Goal: Task Accomplishment & Management: Complete application form

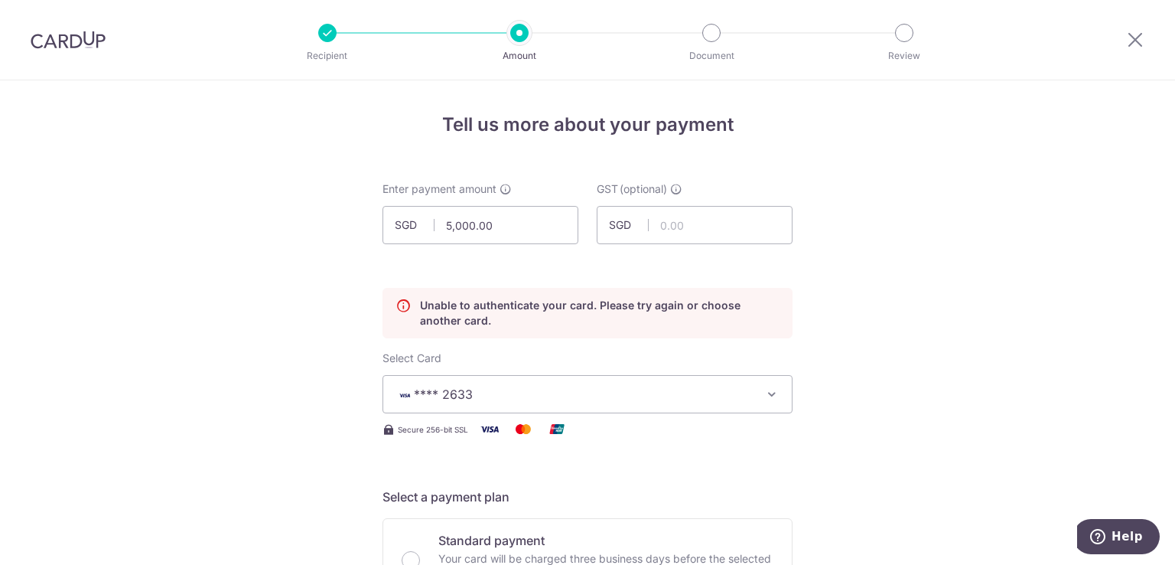
click at [57, 39] on img at bounding box center [68, 40] width 75 height 18
radio input "true"
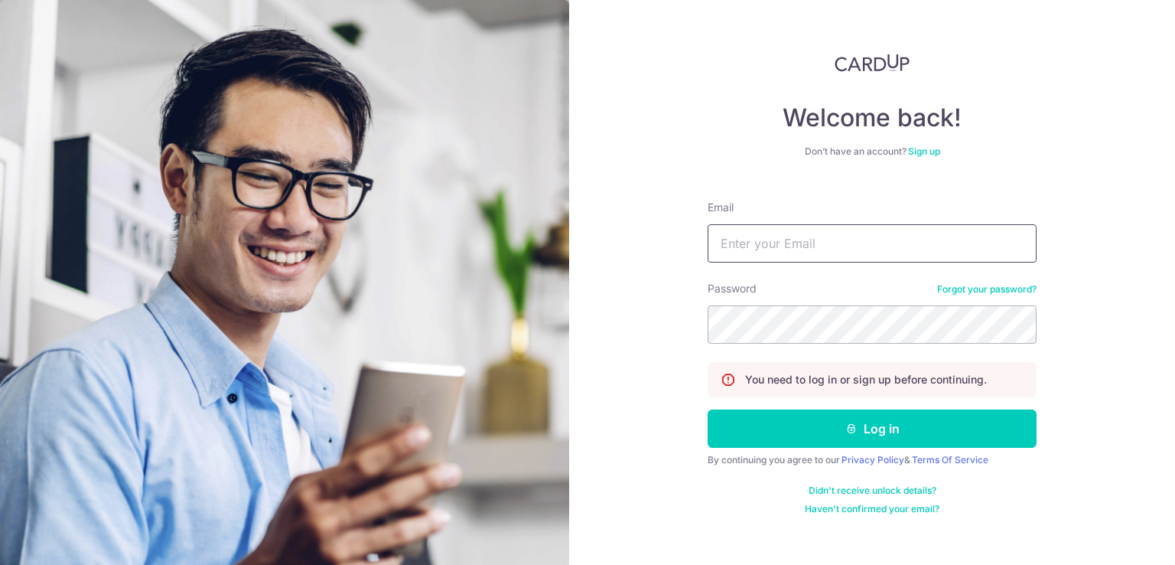
click at [775, 262] on input "Email" at bounding box center [872, 243] width 329 height 38
type input "neha@globaltradewell.com"
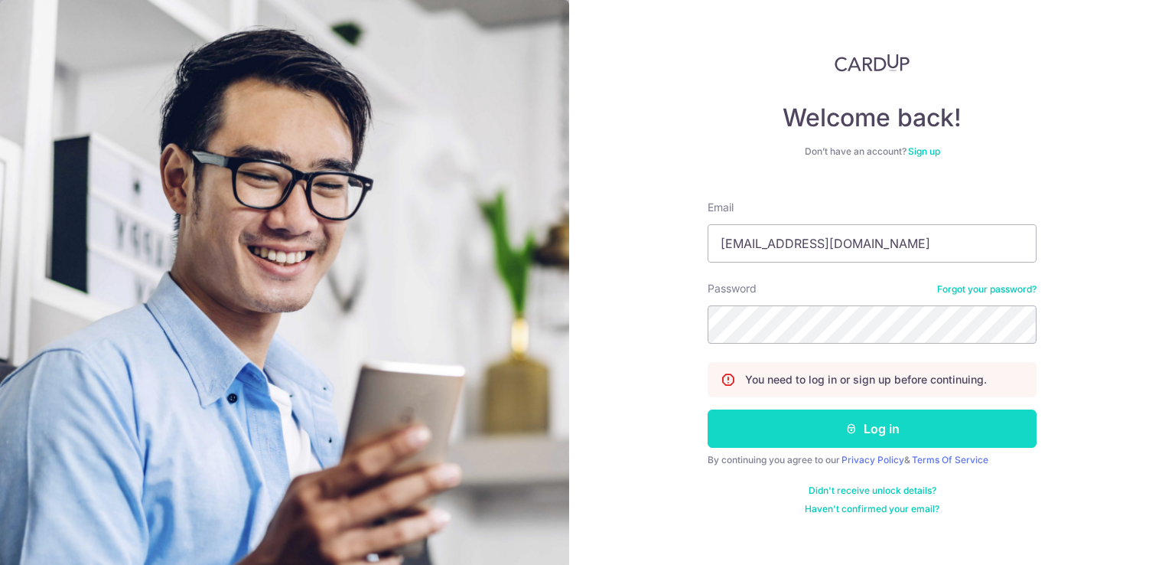
click at [956, 438] on button "Log in" at bounding box center [872, 428] width 329 height 38
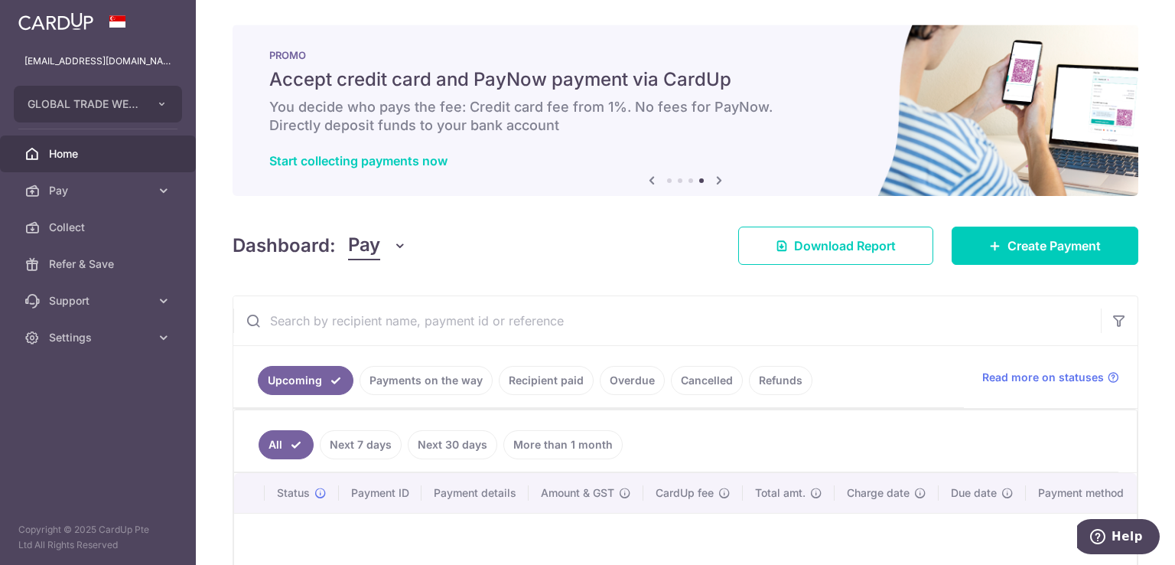
click at [93, 157] on span "Home" at bounding box center [99, 153] width 101 height 15
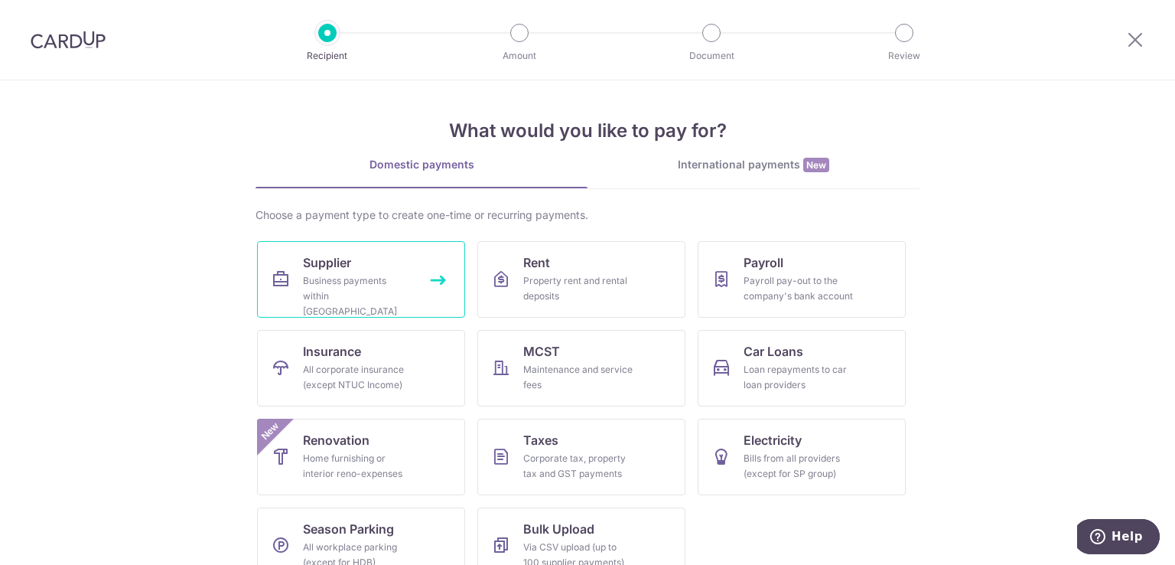
click at [383, 269] on link "Supplier Business payments within [GEOGRAPHIC_DATA]" at bounding box center [361, 279] width 208 height 77
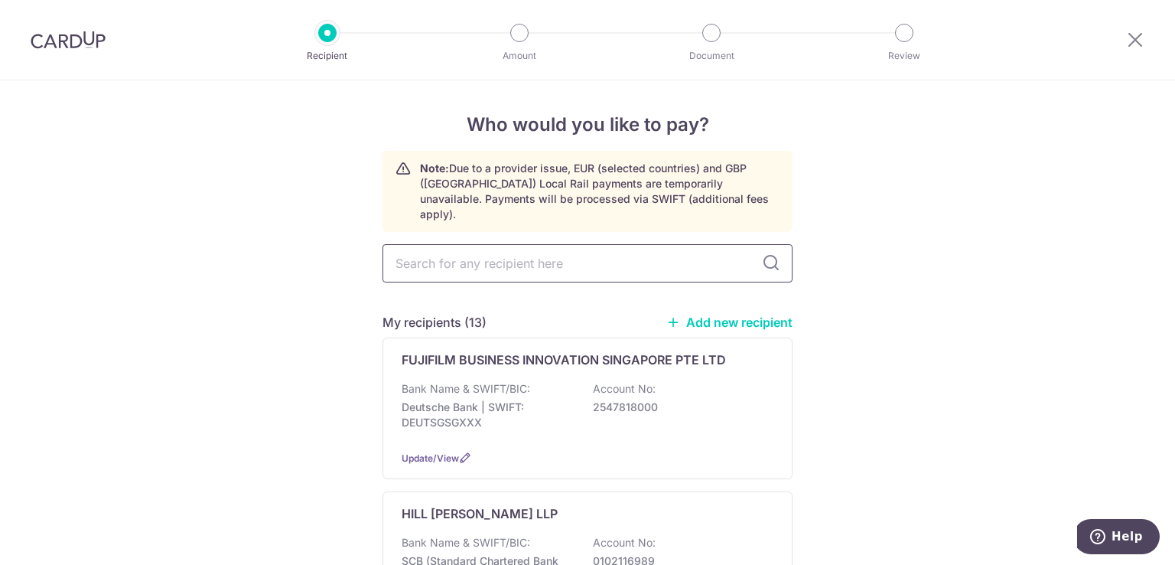
click at [569, 252] on input "text" at bounding box center [588, 263] width 410 height 38
type input "orient"
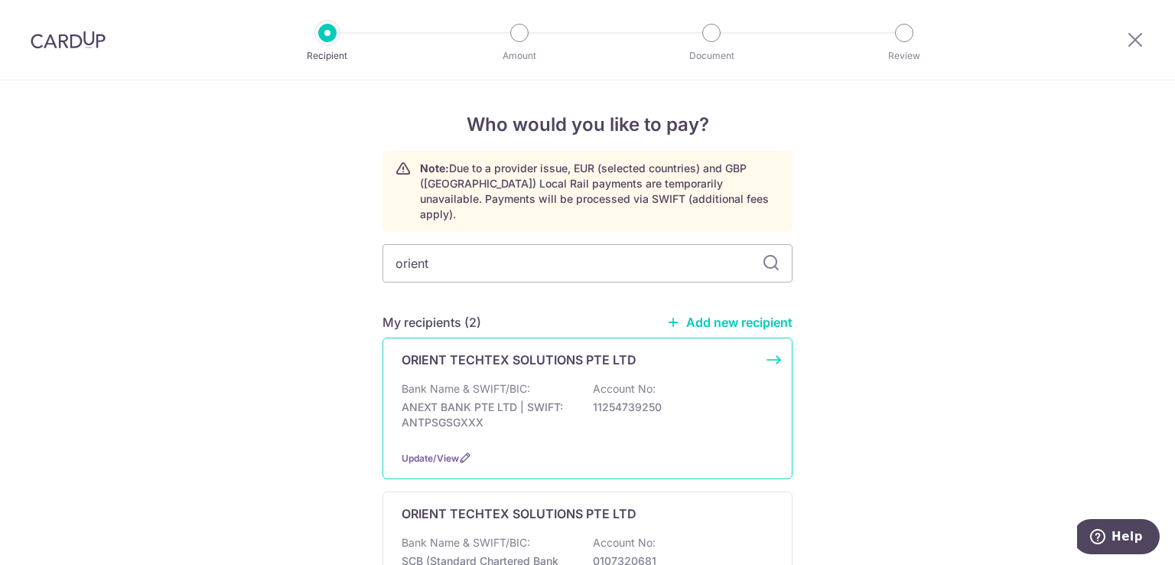
click at [519, 381] on p "Bank Name & SWIFT/BIC:" at bounding box center [466, 388] width 129 height 15
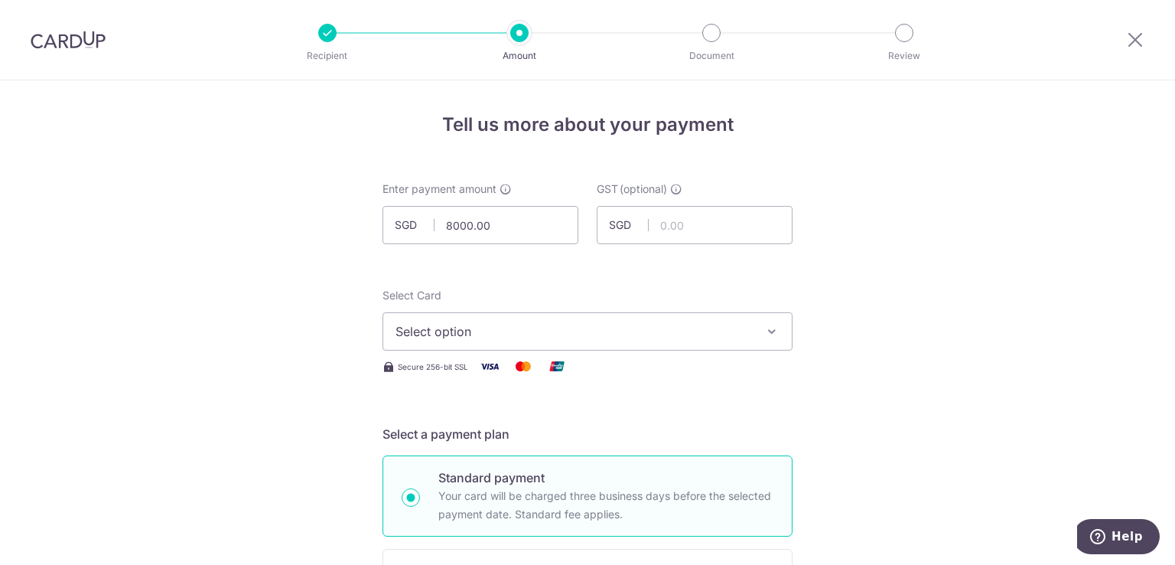
type input "8,000.00"
click at [620, 322] on span "Select option" at bounding box center [574, 331] width 357 height 18
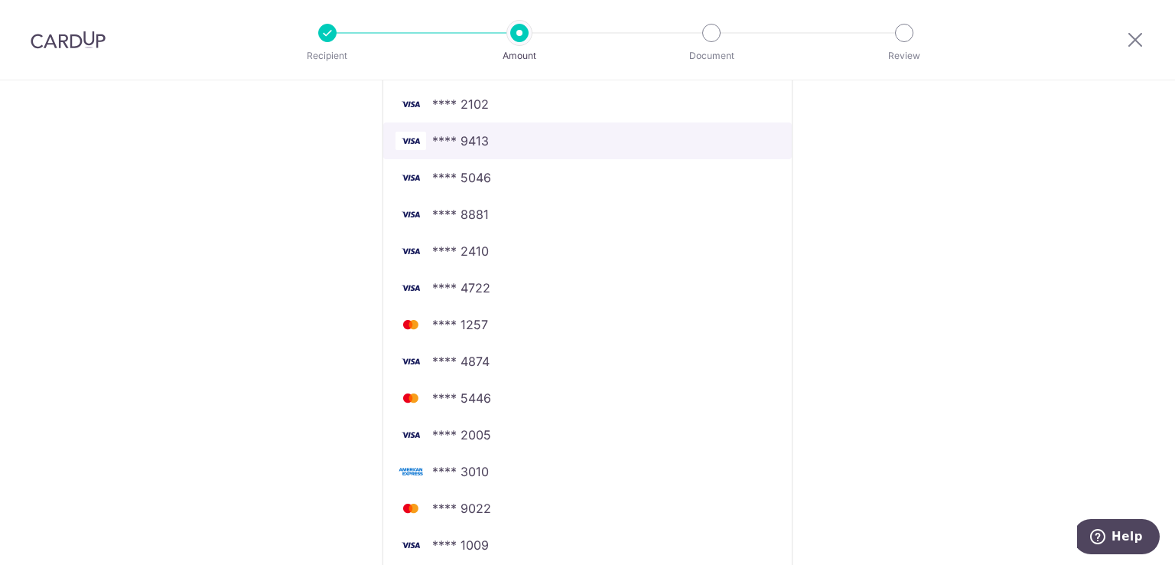
scroll to position [1148, 0]
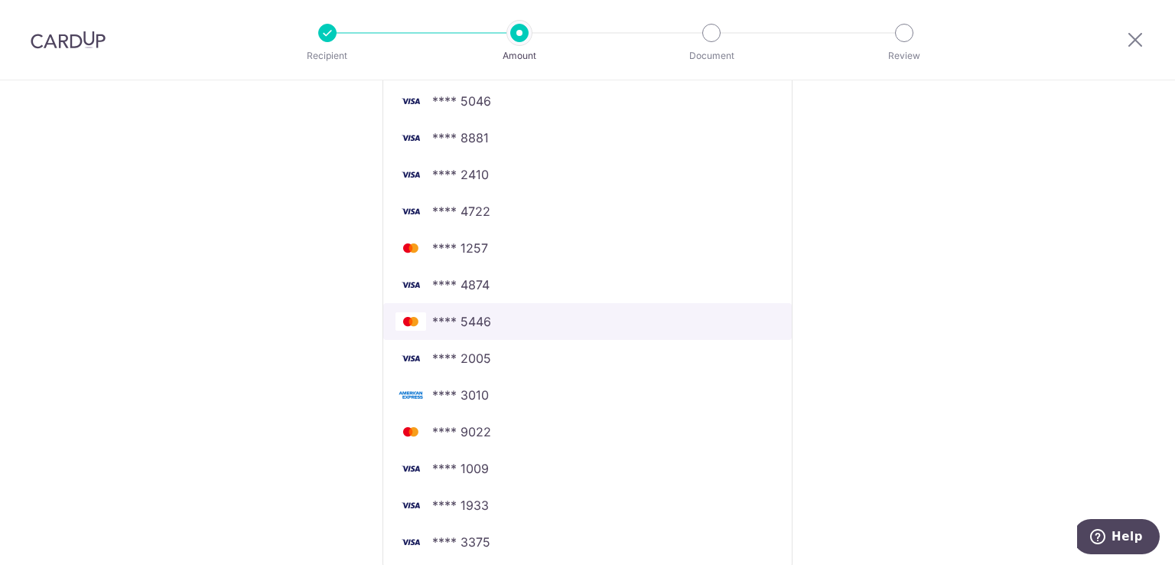
click at [532, 321] on span "**** 5446" at bounding box center [588, 321] width 384 height 18
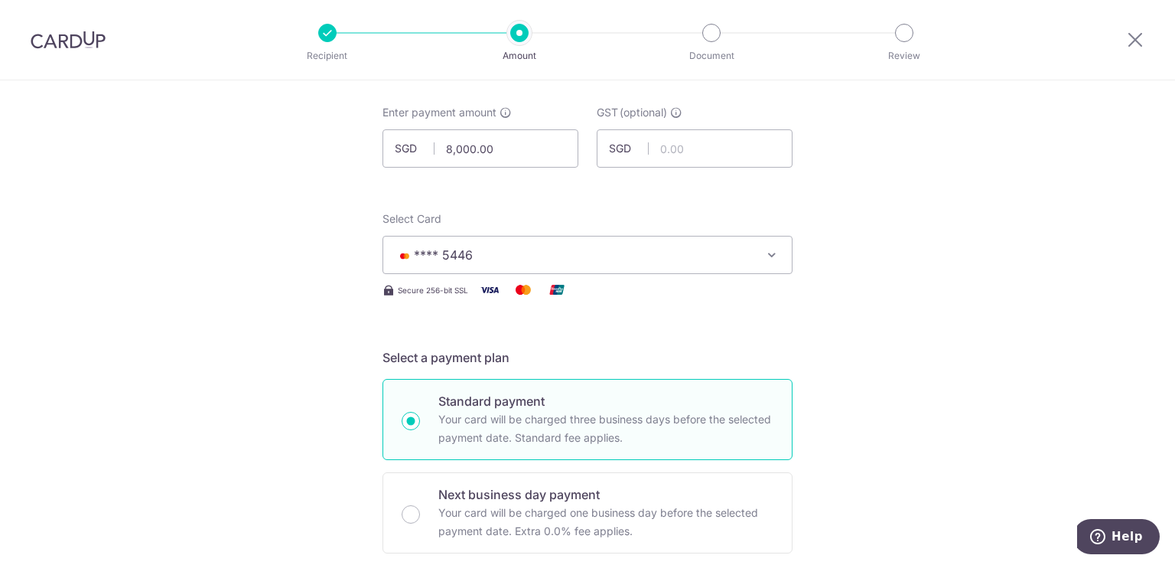
scroll to position [159, 0]
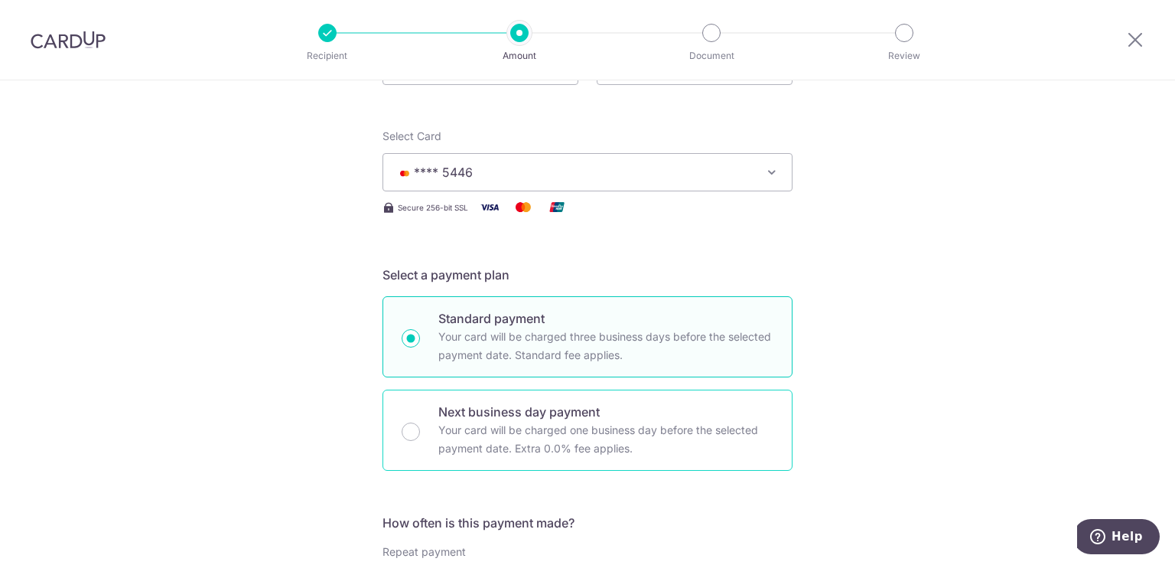
click at [549, 412] on p "Next business day payment" at bounding box center [605, 411] width 335 height 18
click at [420, 422] on input "Next business day payment Your card will be charged one business day before the…" at bounding box center [411, 431] width 18 height 18
radio input "false"
radio input "true"
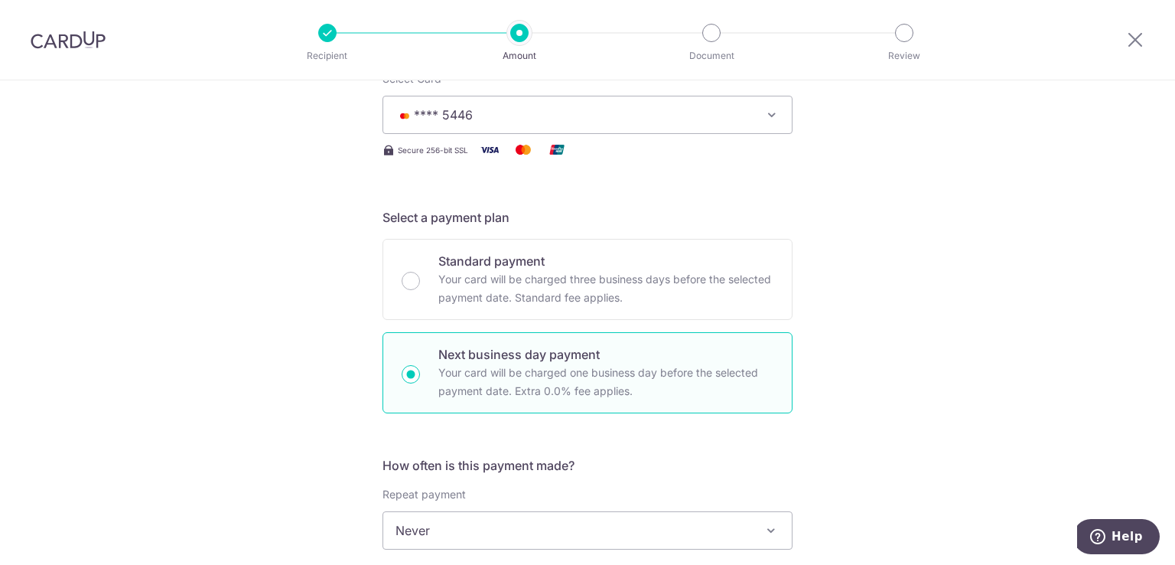
scroll to position [389, 0]
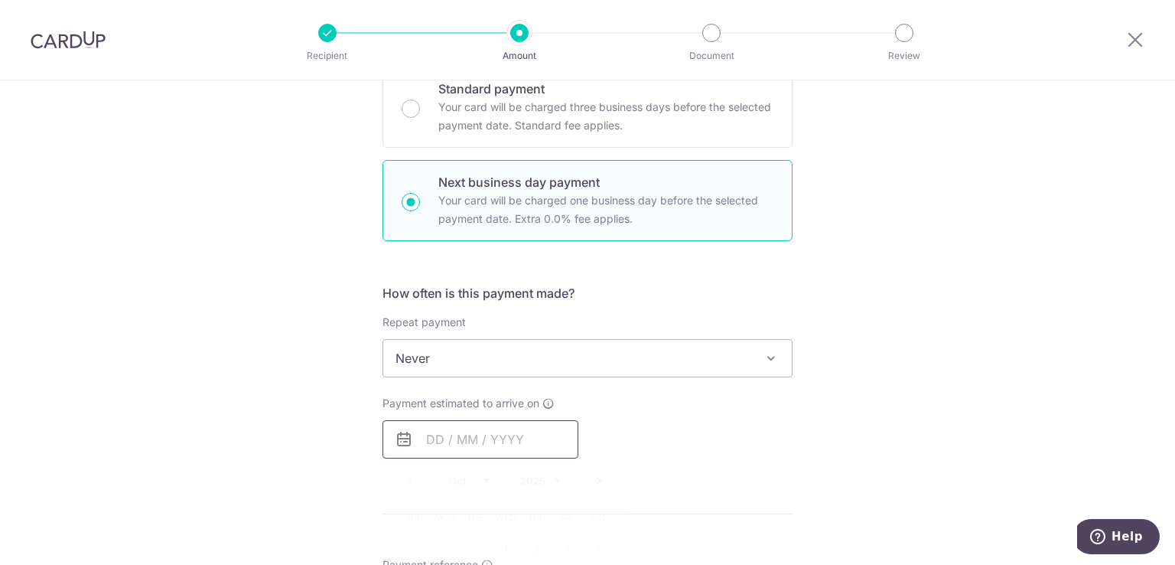
click at [497, 437] on input "text" at bounding box center [481, 439] width 196 height 38
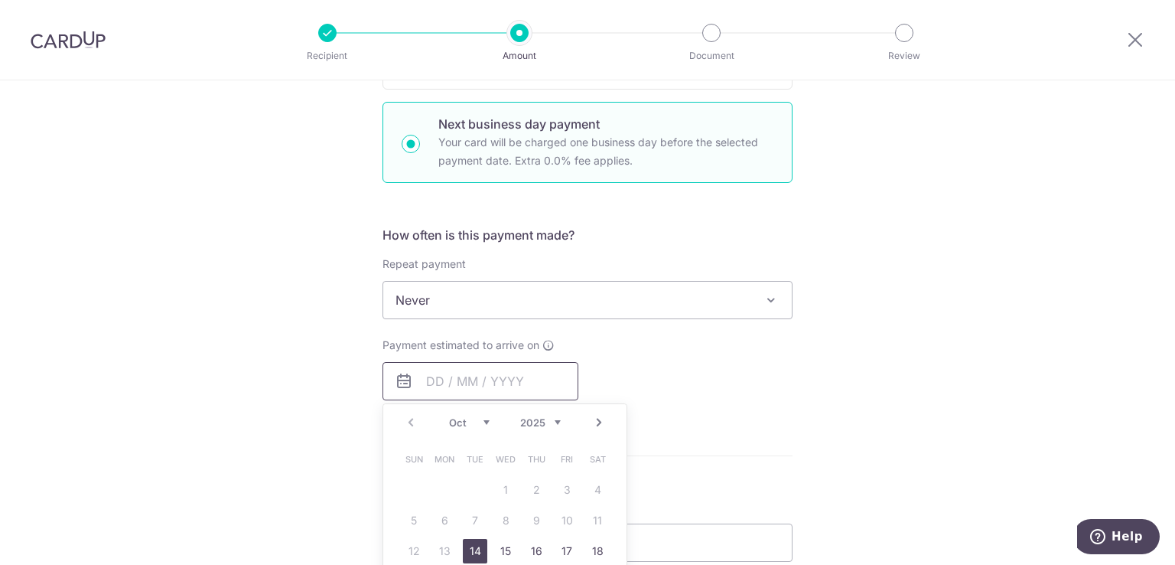
scroll to position [542, 0]
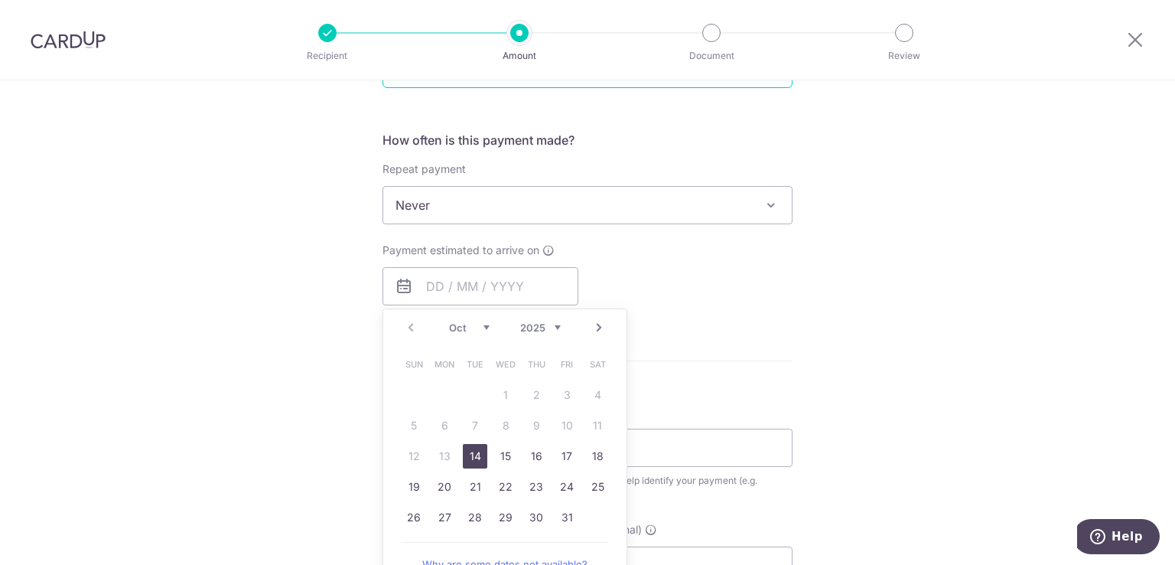
click at [475, 459] on link "14" at bounding box center [475, 456] width 24 height 24
type input "14/10/2025"
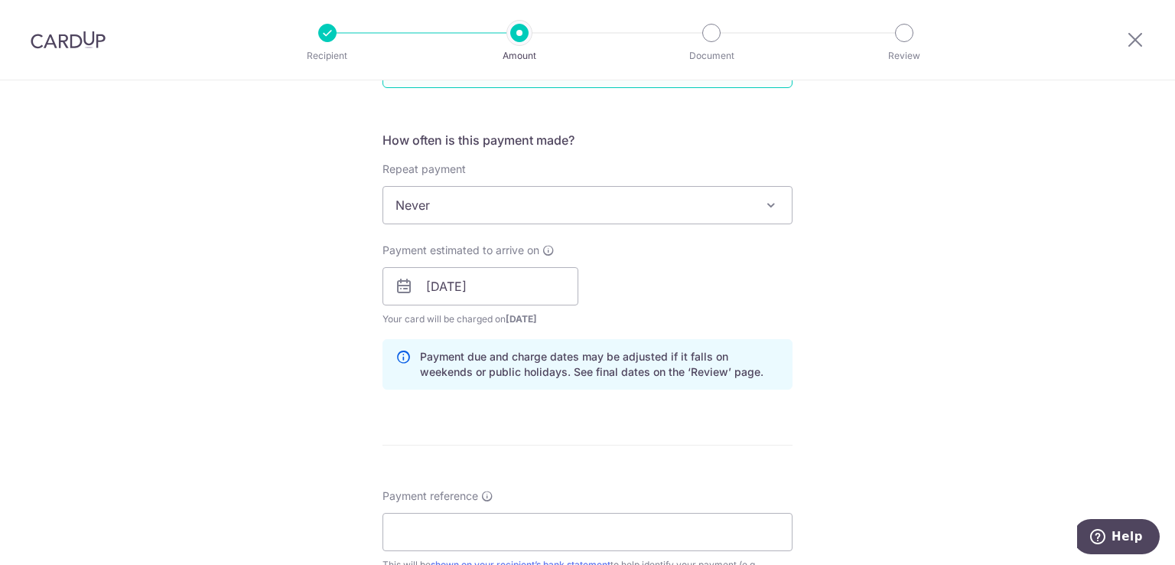
scroll to position [695, 0]
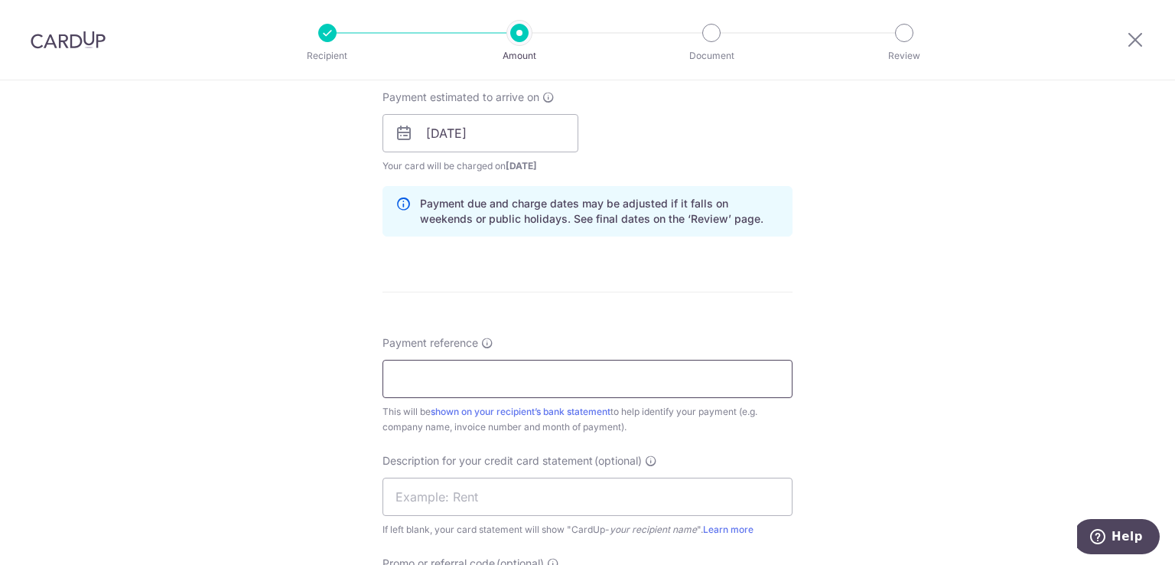
click at [513, 383] on input "Payment reference" at bounding box center [588, 379] width 410 height 38
type input "cu"
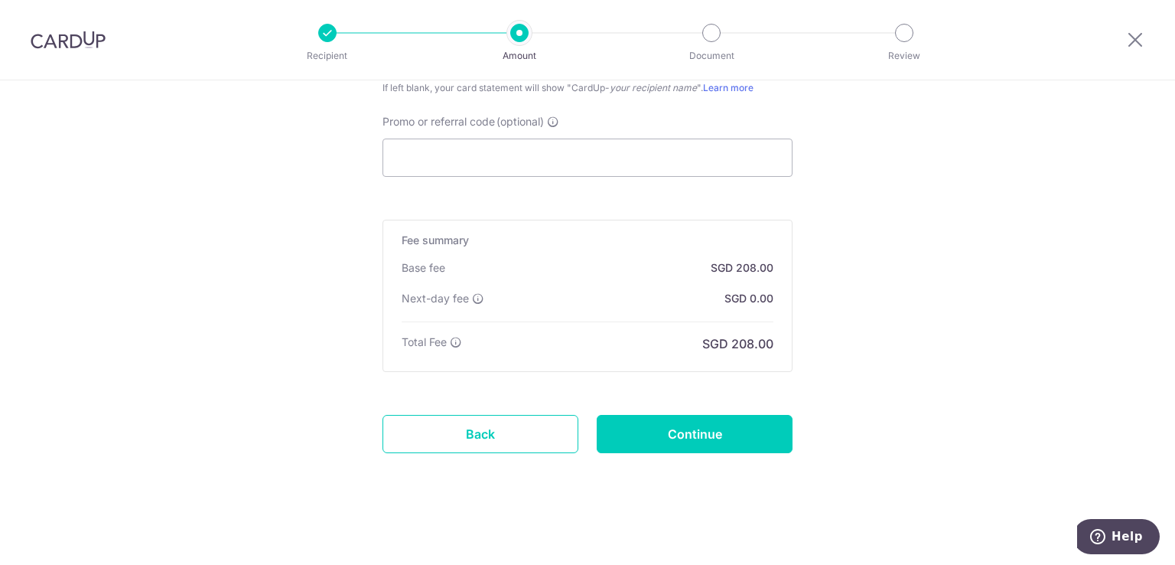
scroll to position [1137, 0]
click at [711, 428] on input "Continue" at bounding box center [695, 433] width 196 height 38
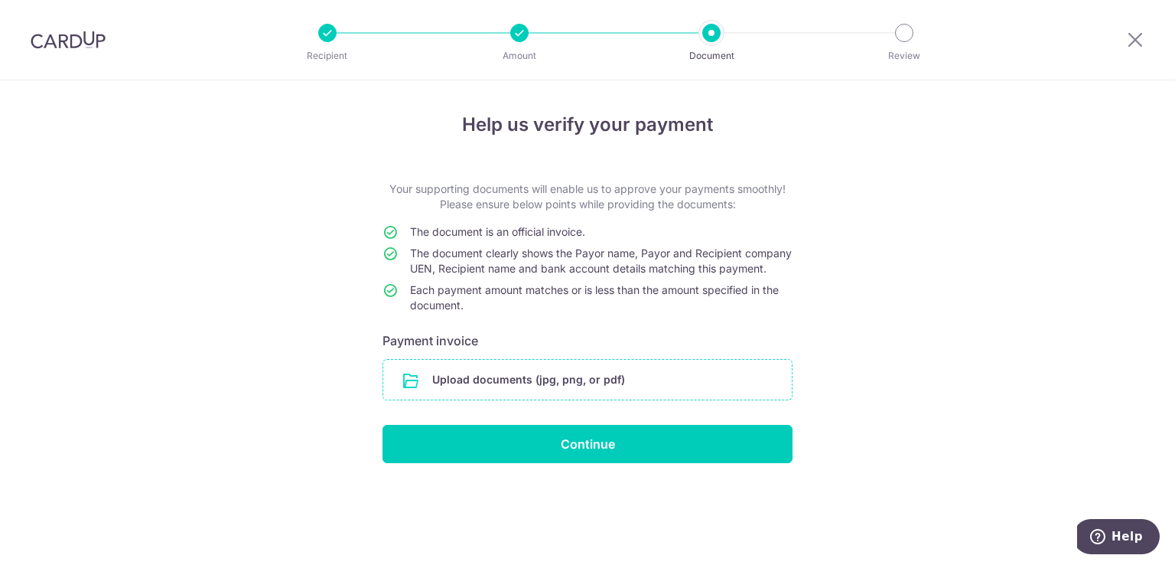
click at [584, 390] on input "file" at bounding box center [587, 380] width 409 height 40
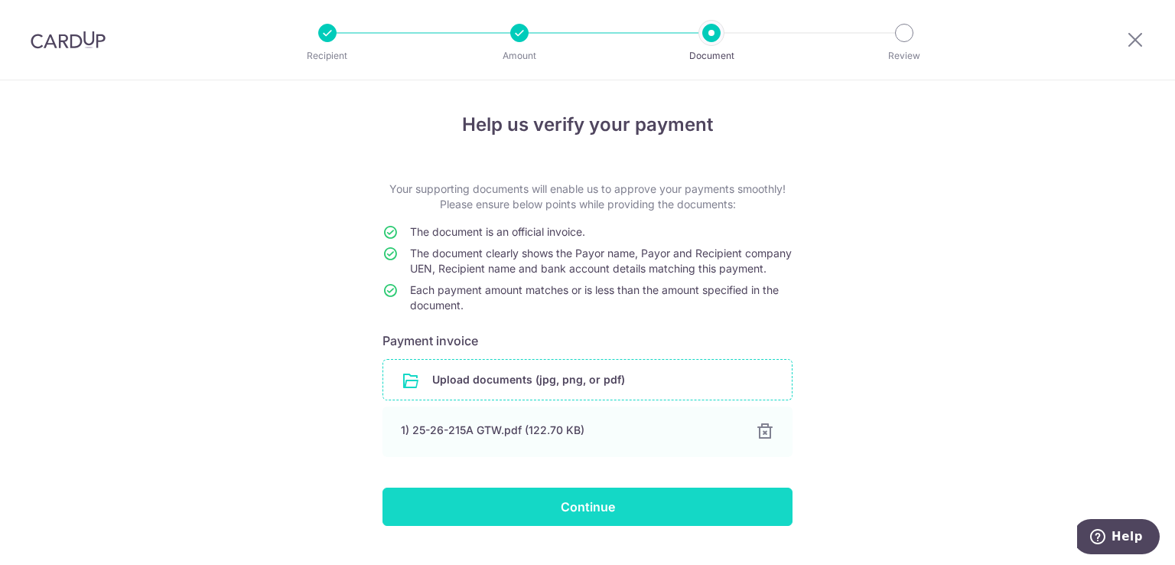
click at [713, 520] on input "Continue" at bounding box center [588, 506] width 410 height 38
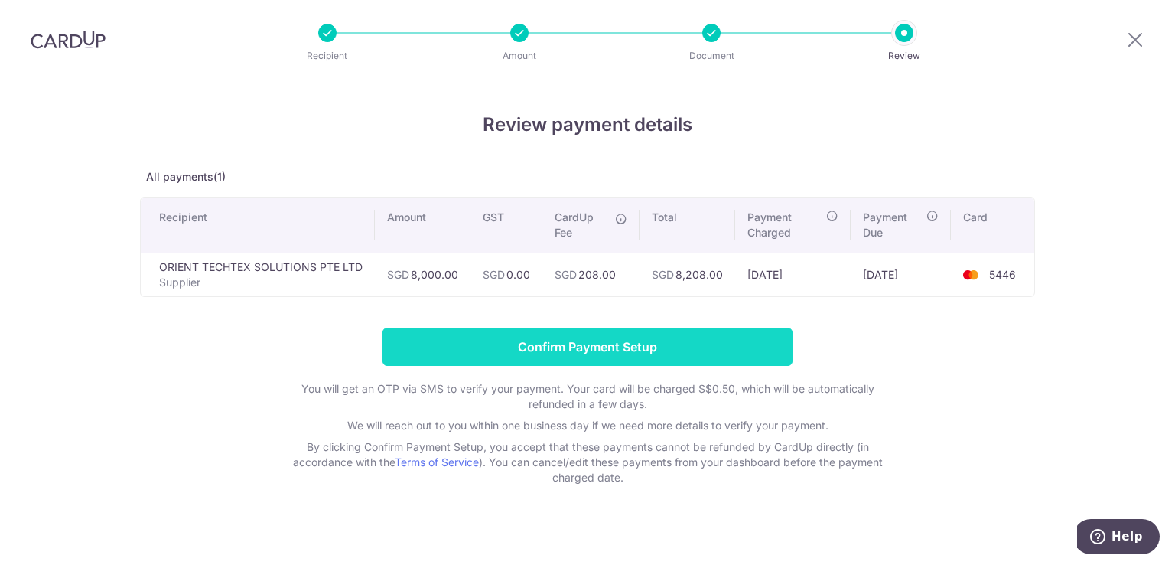
click at [650, 345] on input "Confirm Payment Setup" at bounding box center [588, 346] width 410 height 38
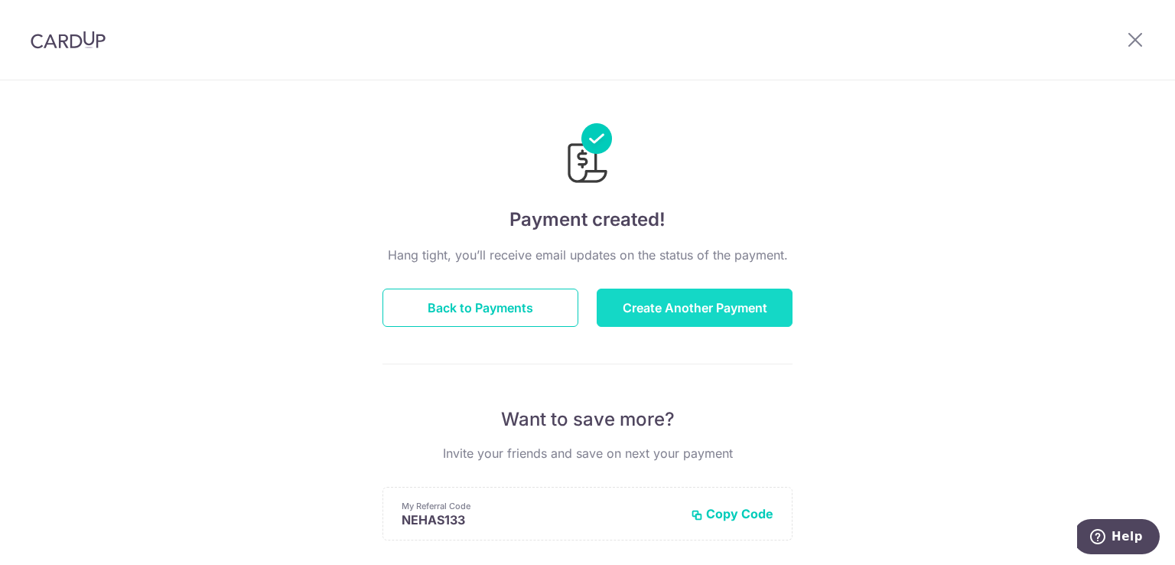
click at [633, 317] on button "Create Another Payment" at bounding box center [695, 307] width 196 height 38
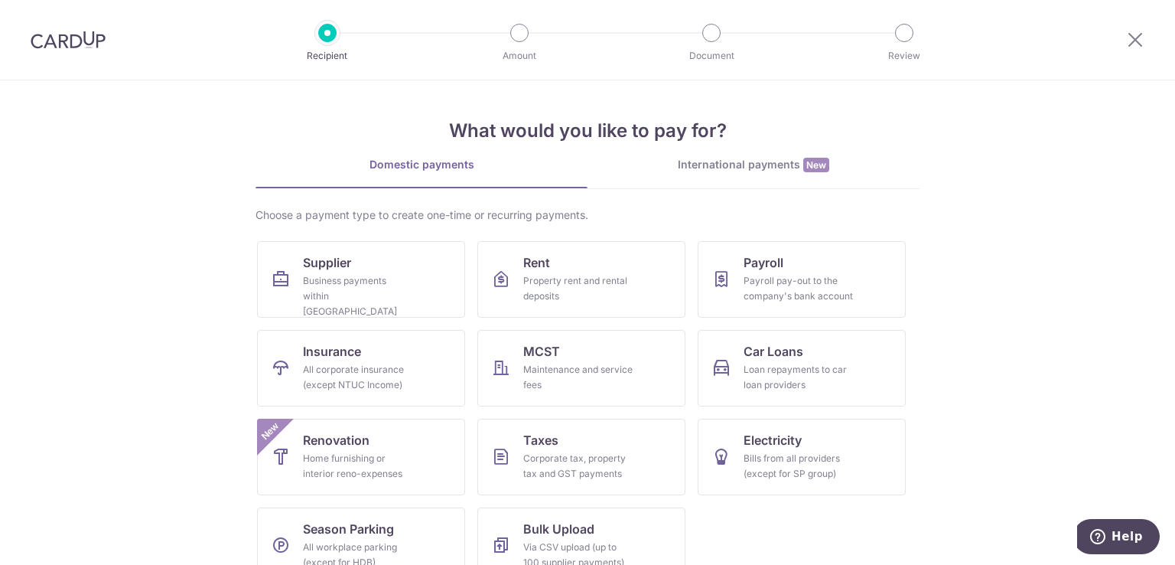
click at [373, 235] on div "Choose a payment type to create one-time or recurring payments. Supplier Busine…" at bounding box center [588, 401] width 664 height 389
click at [376, 278] on div "Business payments within [GEOGRAPHIC_DATA]" at bounding box center [358, 296] width 110 height 46
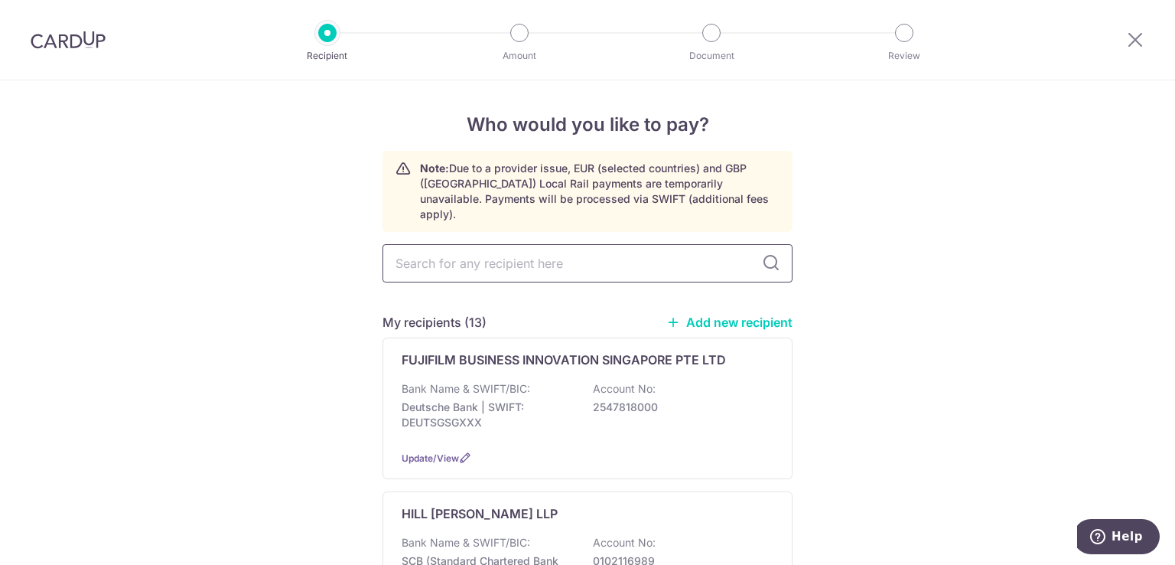
click at [584, 248] on input "text" at bounding box center [588, 263] width 410 height 38
type input "orien"
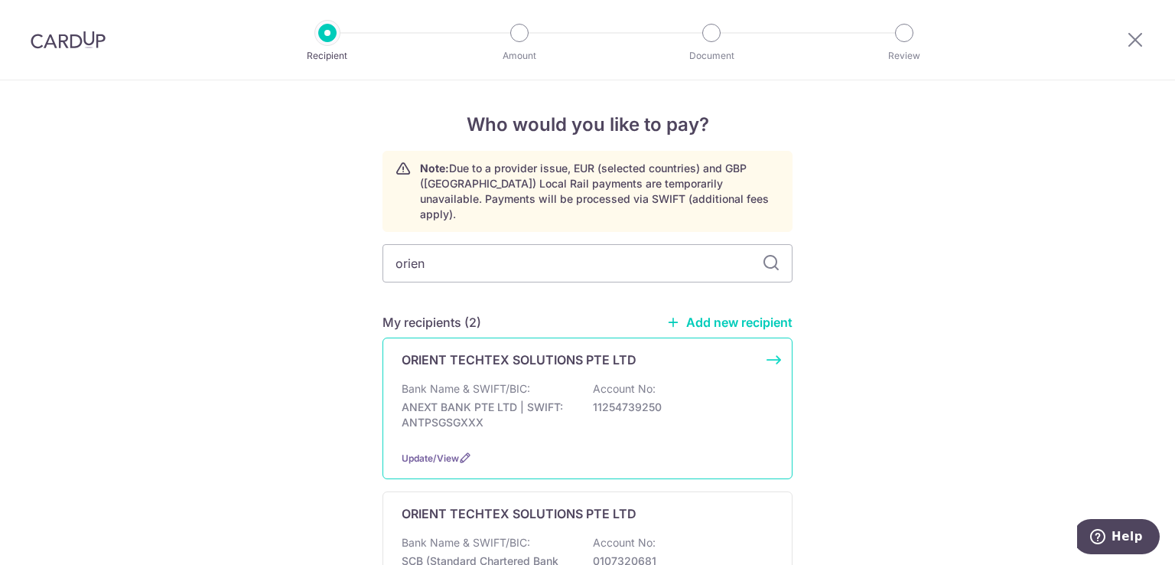
click at [554, 381] on div "Bank Name & SWIFT/BIC: ANEXT BANK PTE LTD | SWIFT: ANTPSGSGXXX Account No: 1125…" at bounding box center [588, 409] width 372 height 57
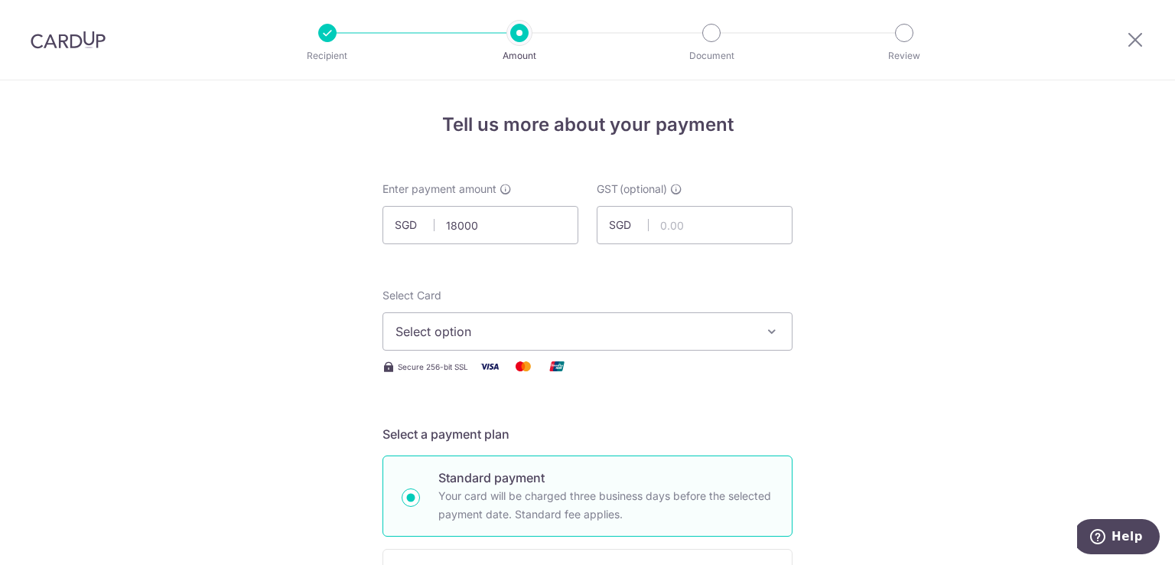
type input "18,000.00"
click at [698, 331] on span "Select option" at bounding box center [574, 331] width 357 height 18
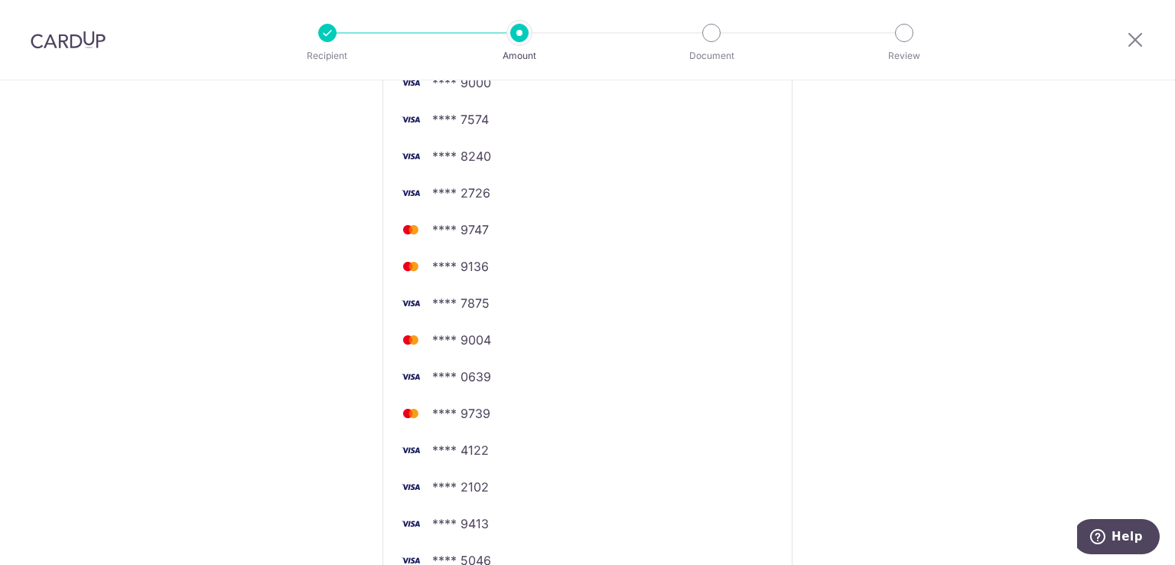
scroll to position [765, 0]
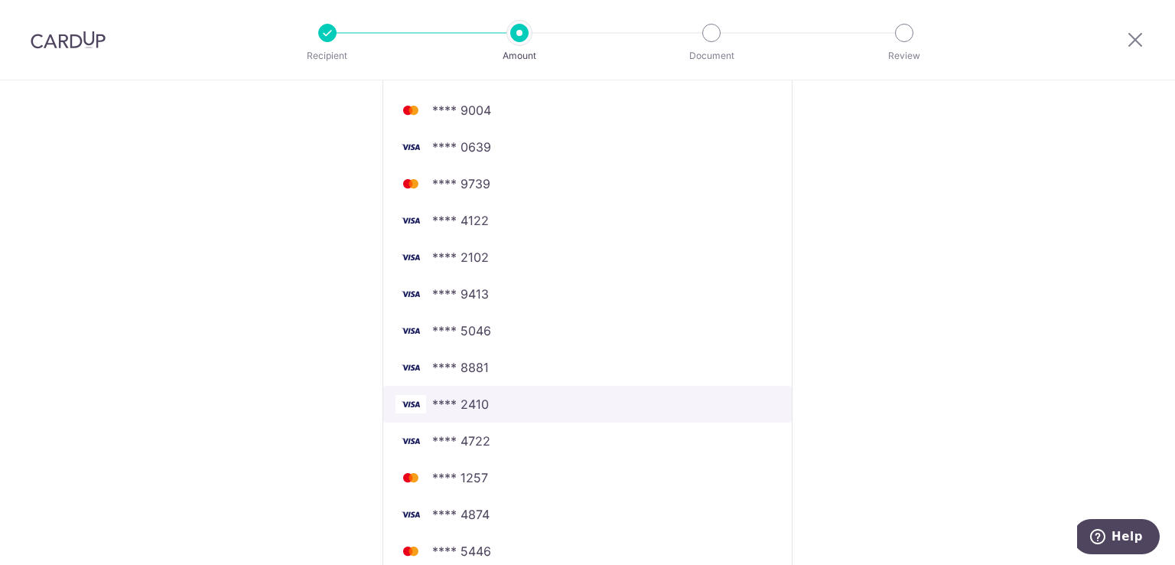
click at [630, 413] on link "**** 2410" at bounding box center [587, 404] width 409 height 37
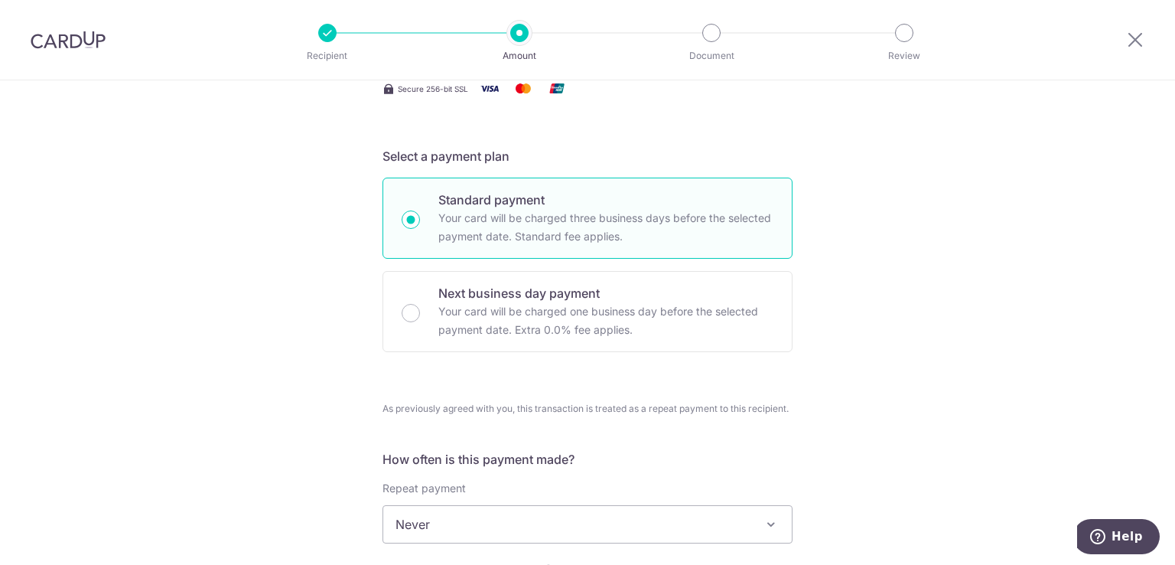
scroll to position [132, 0]
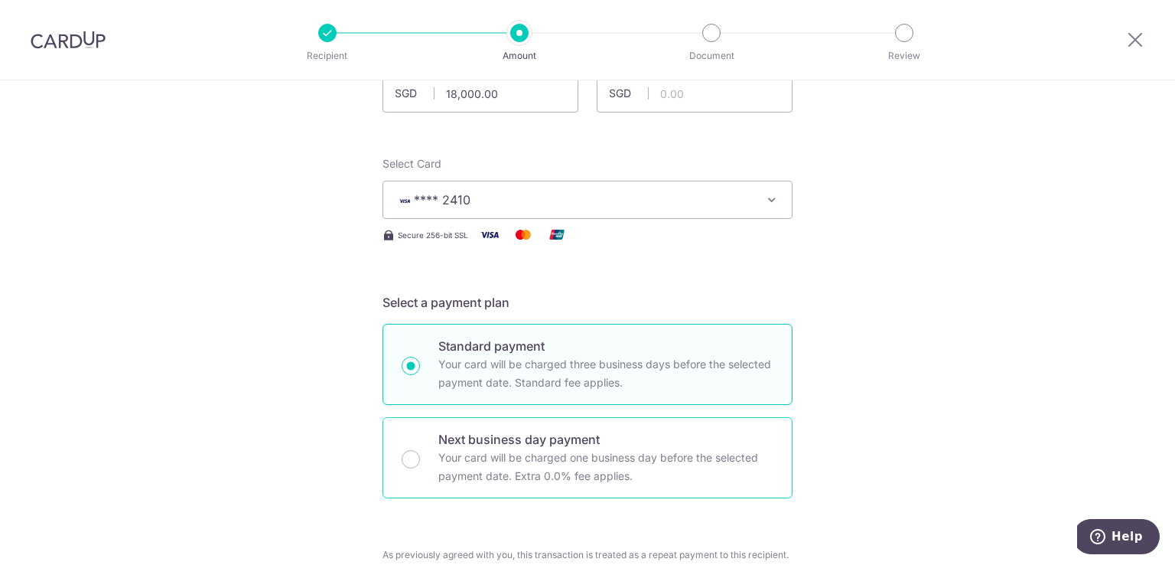
click at [565, 438] on p "Next business day payment" at bounding box center [605, 439] width 335 height 18
click at [420, 450] on input "Next business day payment Your card will be charged one business day before the…" at bounding box center [411, 459] width 18 height 18
radio input "false"
radio input "true"
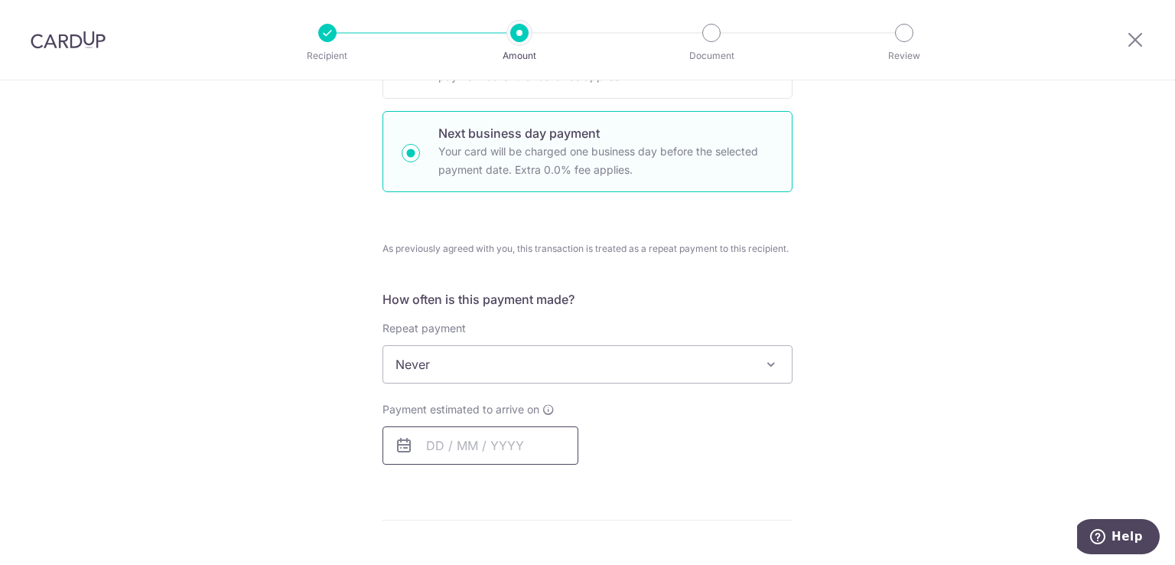
click at [538, 435] on input "text" at bounding box center [481, 445] width 196 height 38
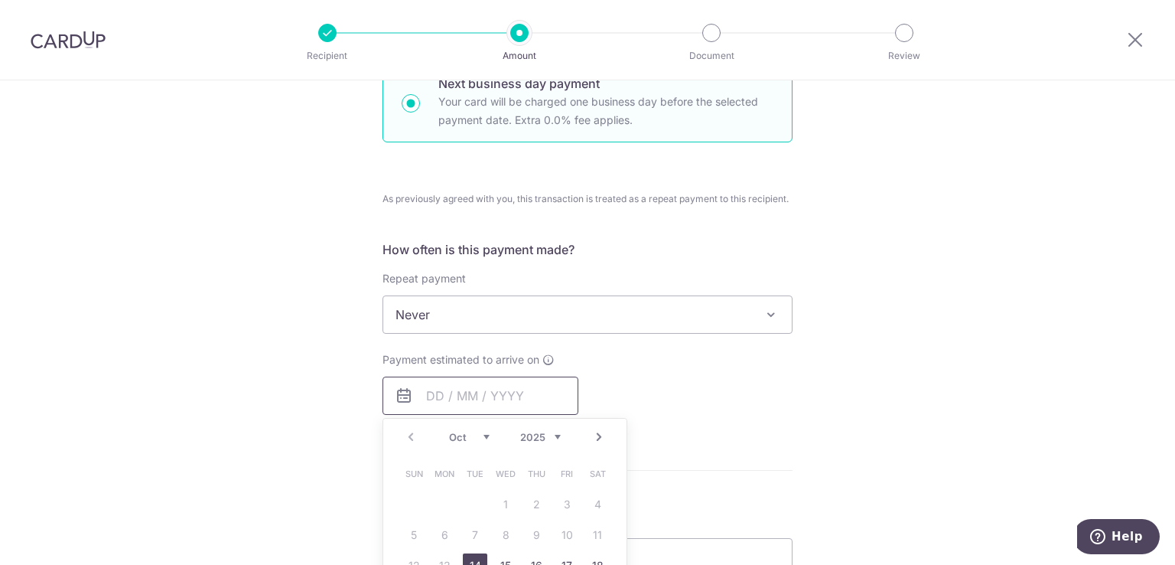
scroll to position [514, 0]
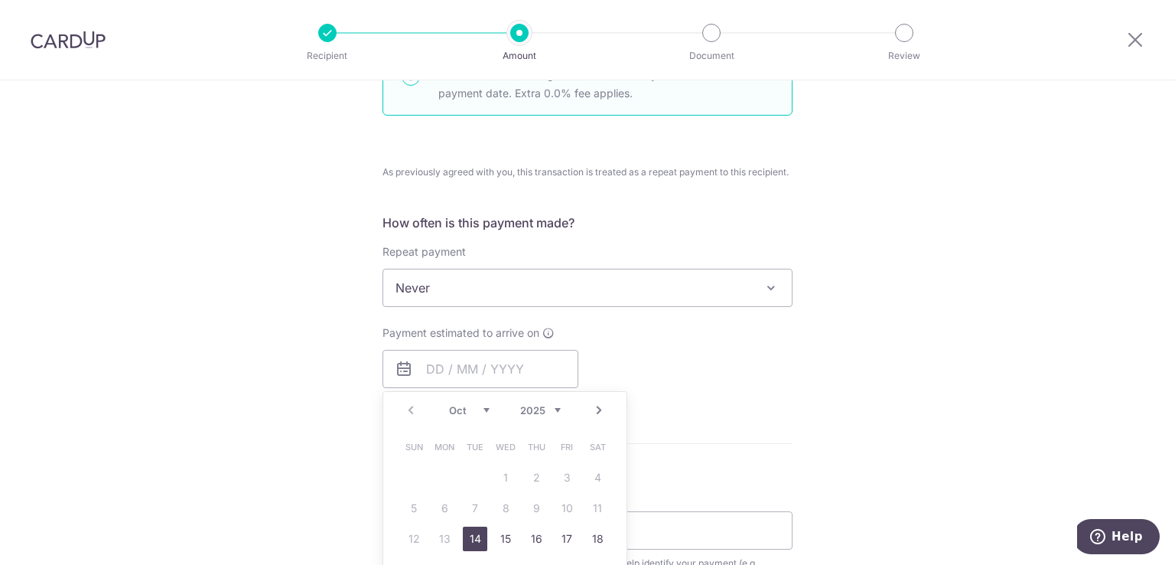
click at [470, 536] on link "14" at bounding box center [475, 538] width 24 height 24
type input "[DATE]"
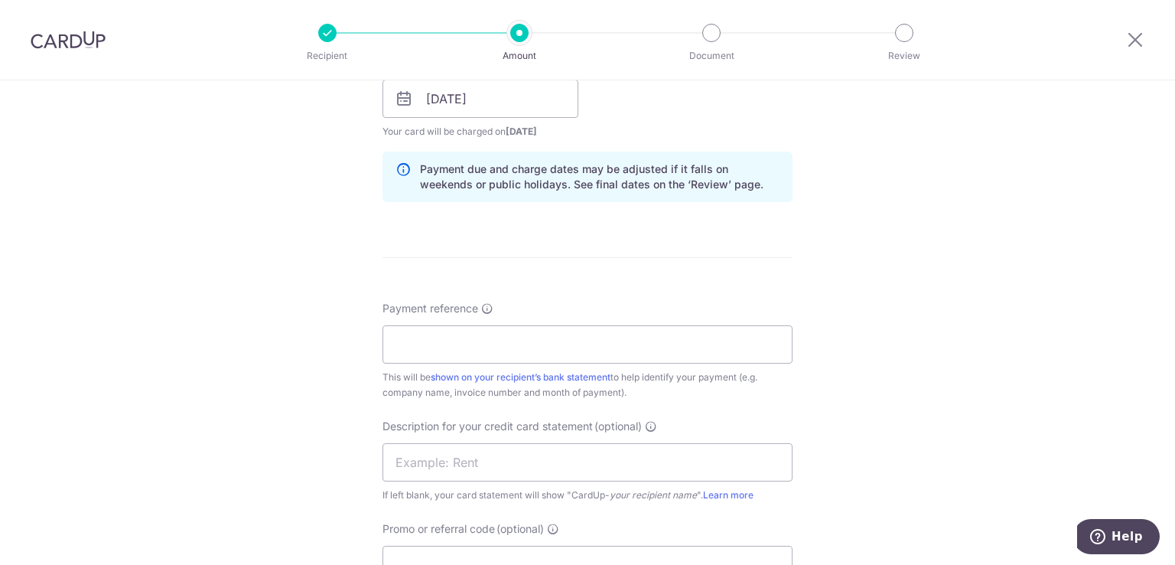
scroll to position [820, 0]
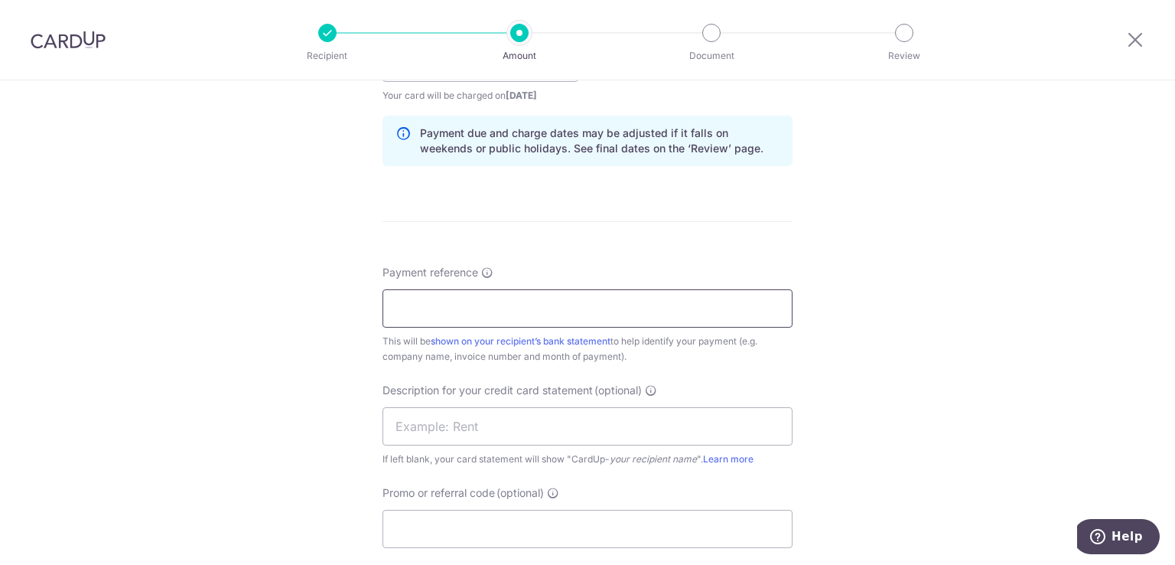
click at [650, 309] on input "Payment reference" at bounding box center [588, 308] width 410 height 38
type input "cu"
click at [939, 414] on div "Tell us more about your payment Enter payment amount SGD 18,000.00 18000.00 GST…" at bounding box center [587, 99] width 1175 height 1679
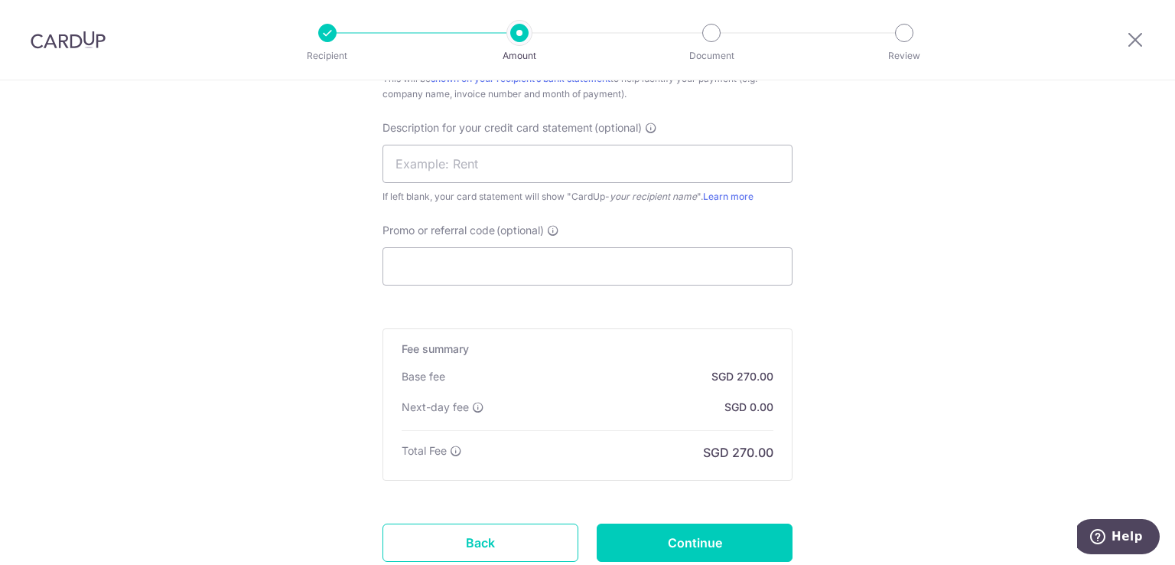
scroll to position [1126, 0]
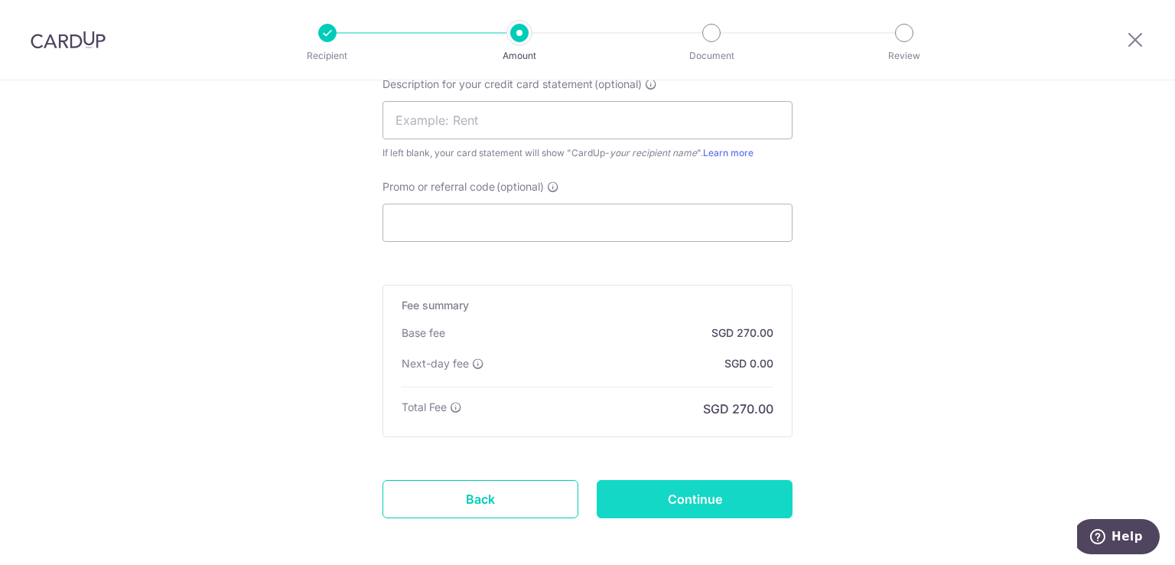
click at [707, 507] on input "Continue" at bounding box center [695, 499] width 196 height 38
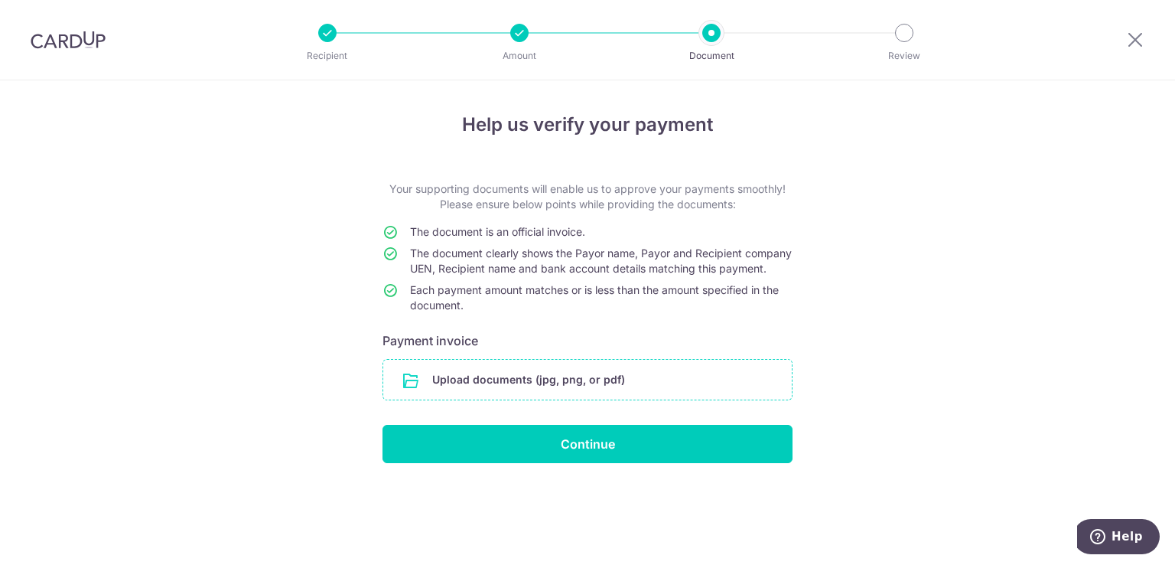
click at [604, 399] on input "file" at bounding box center [587, 380] width 409 height 40
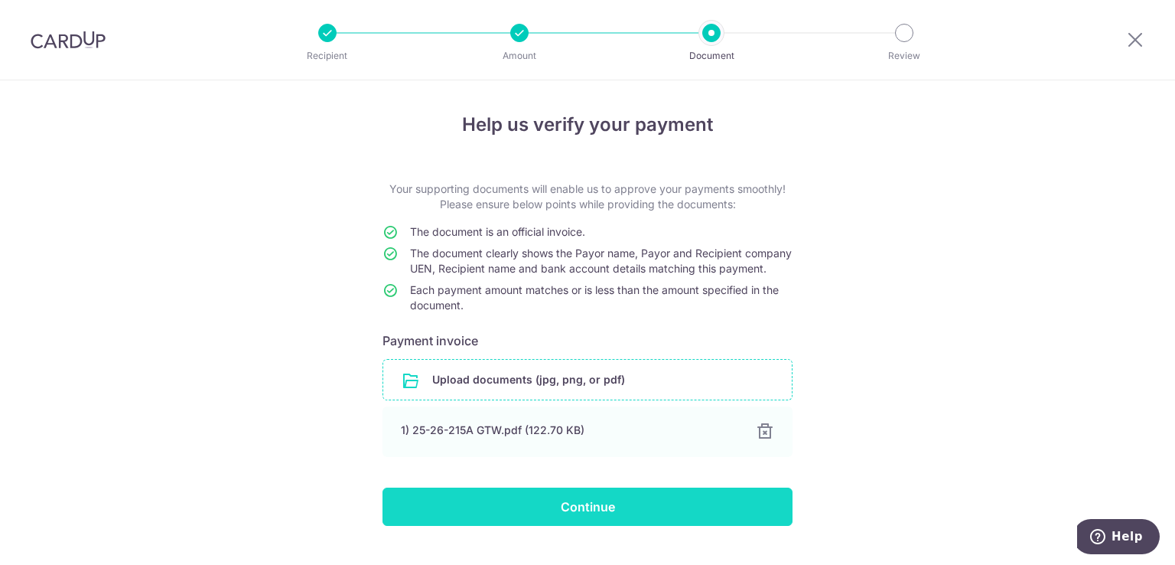
click at [600, 526] on input "Continue" at bounding box center [588, 506] width 410 height 38
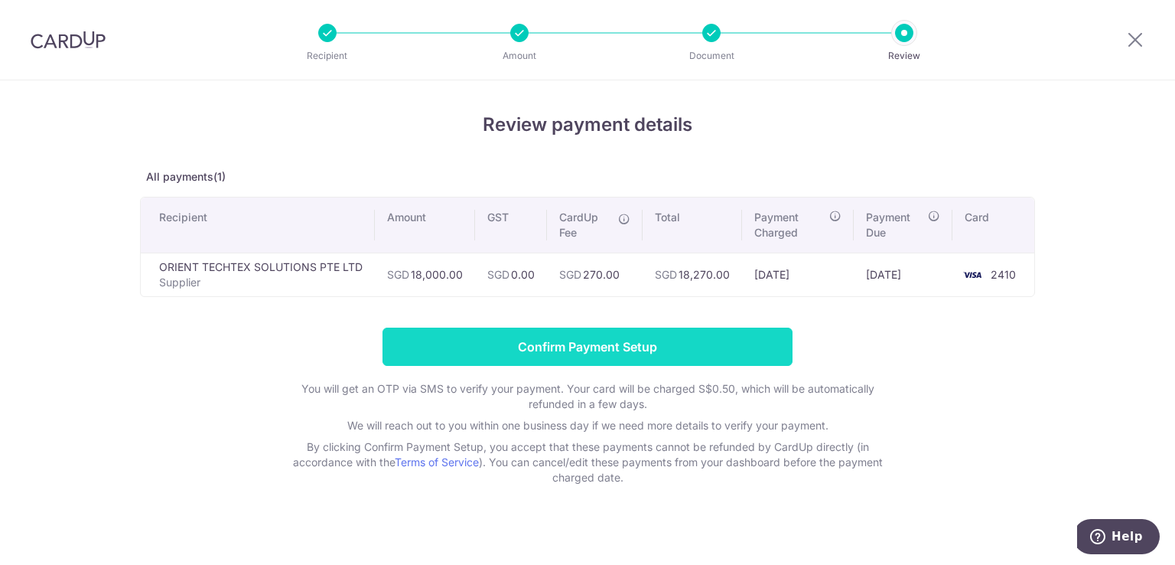
click at [610, 349] on input "Confirm Payment Setup" at bounding box center [588, 346] width 410 height 38
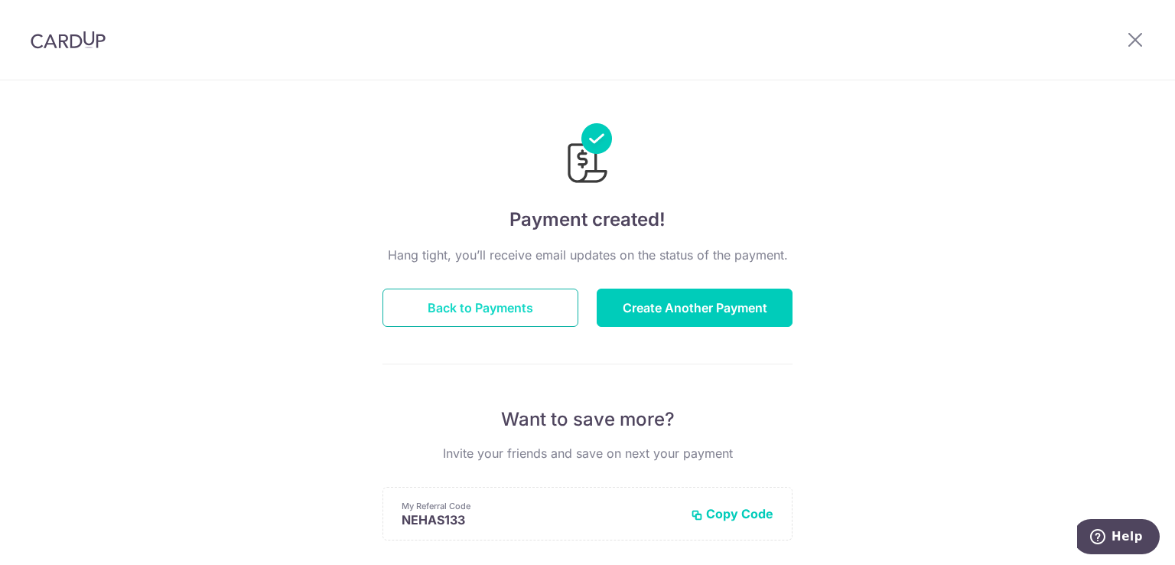
click at [509, 317] on button "Back to Payments" at bounding box center [481, 307] width 196 height 38
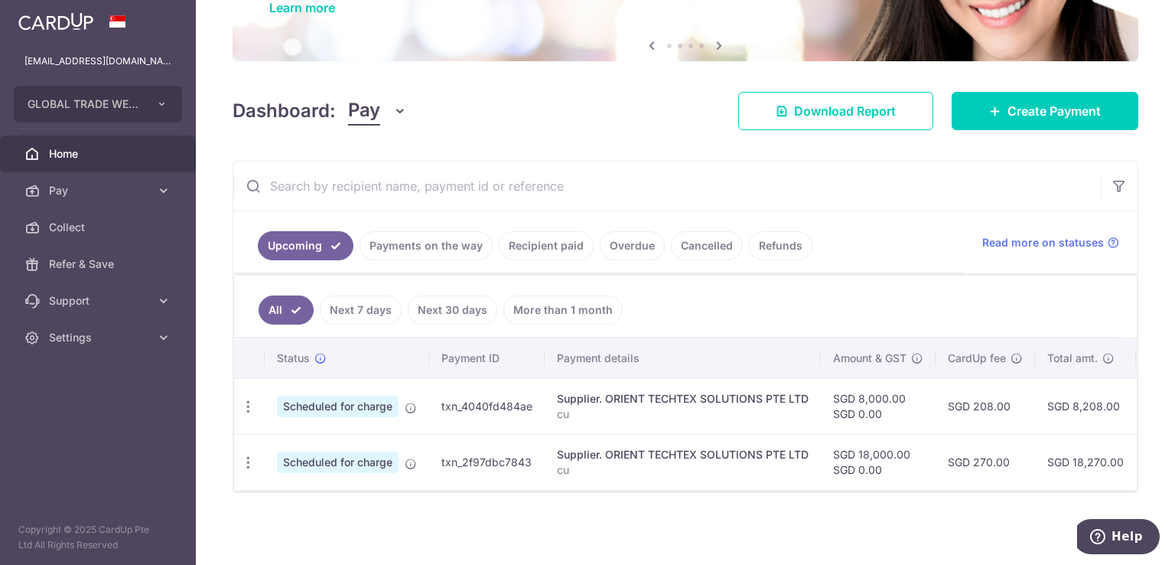
click at [80, 150] on span "Home" at bounding box center [99, 153] width 101 height 15
